Goal: Task Accomplishment & Management: Manage account settings

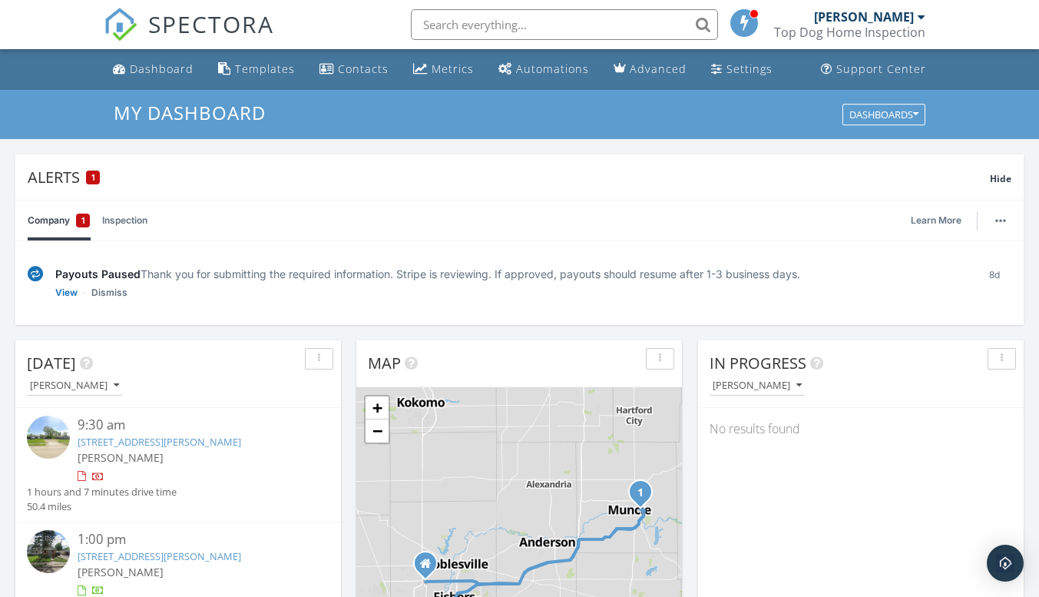
scroll to position [154, 0]
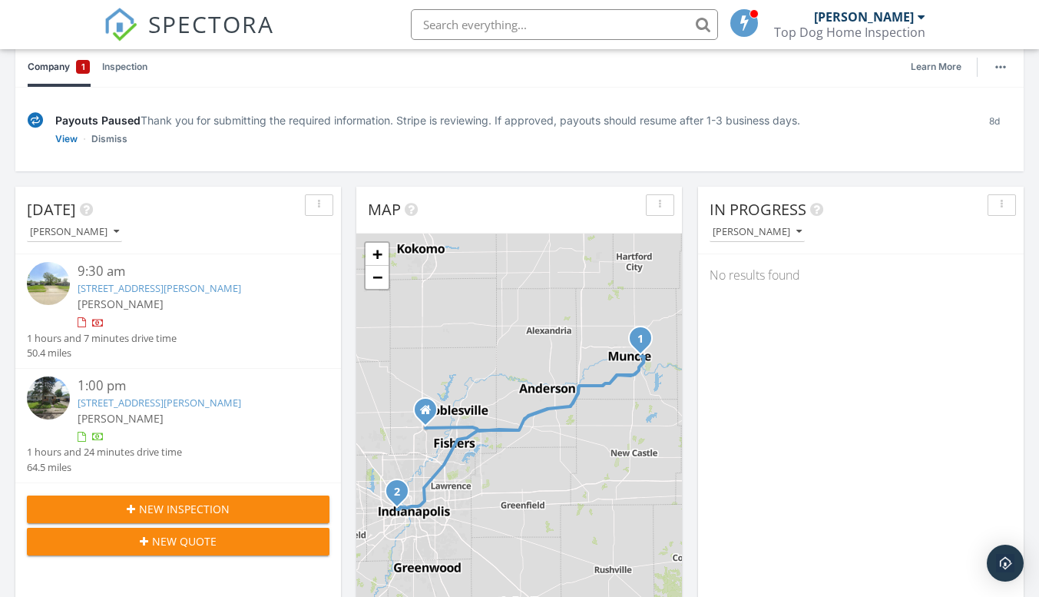
click at [198, 284] on link "108 N Claypool Rd, Muncie, IN 47303" at bounding box center [160, 288] width 164 height 14
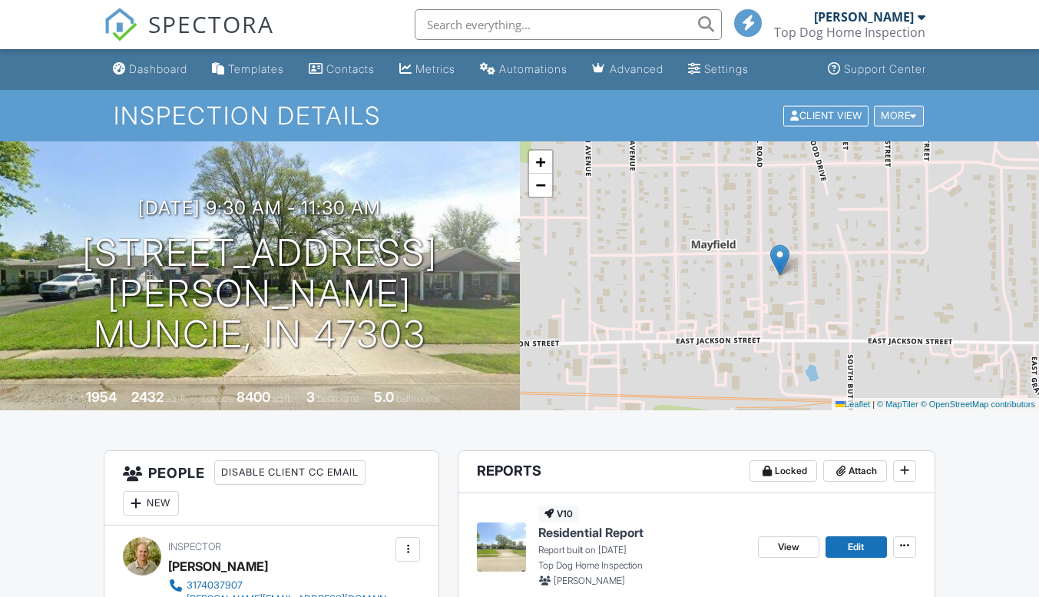
click at [904, 114] on div "More" at bounding box center [899, 115] width 50 height 21
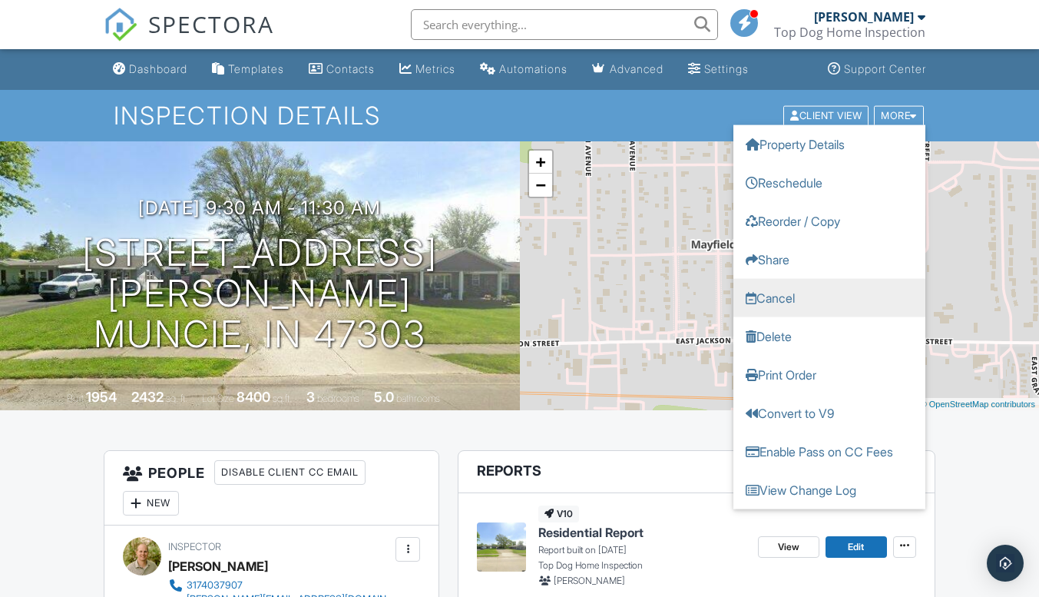
click at [780, 297] on link "Cancel" at bounding box center [830, 297] width 192 height 38
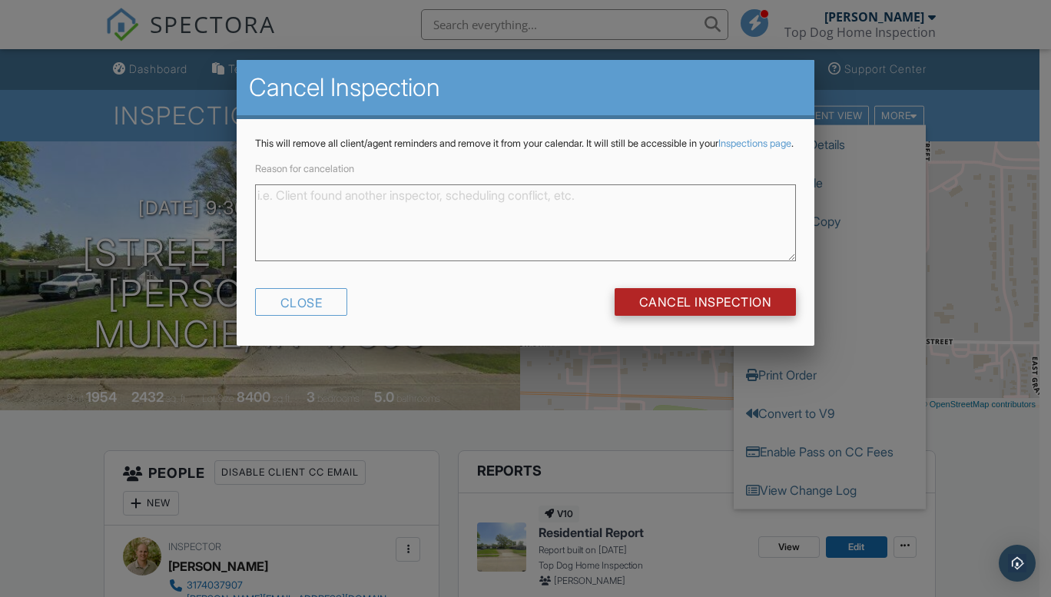
click at [693, 309] on input "Cancel Inspection" at bounding box center [705, 302] width 182 height 28
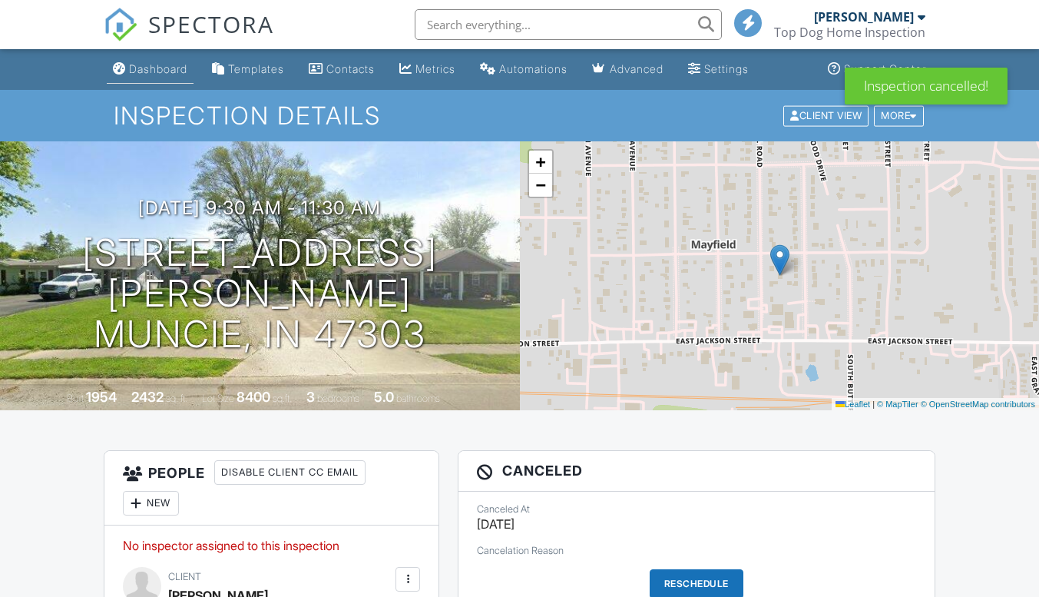
click at [152, 70] on div "Dashboard" at bounding box center [158, 68] width 58 height 13
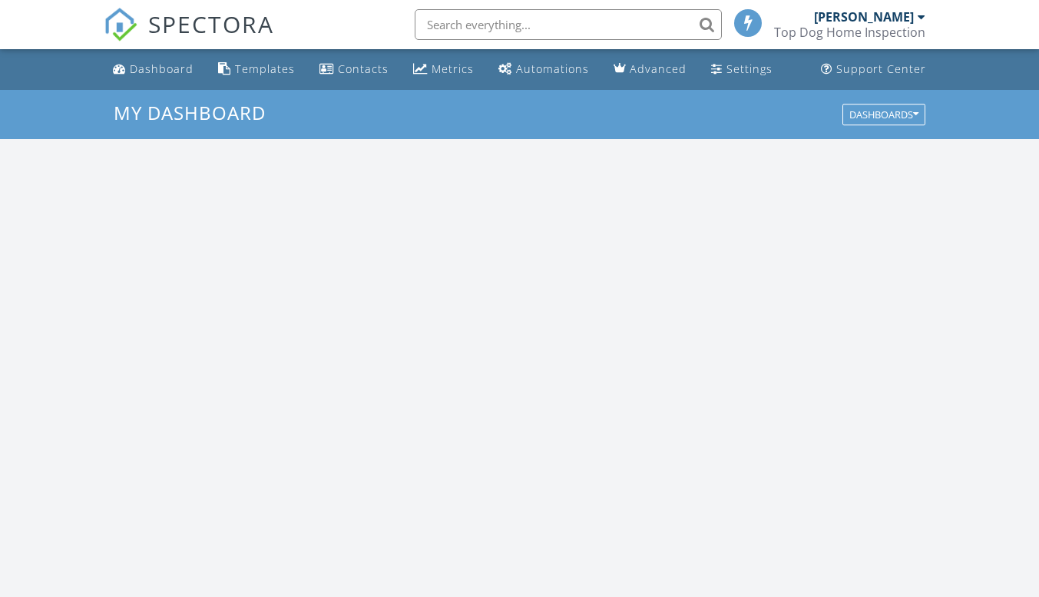
scroll to position [1422, 1063]
